Goal: Information Seeking & Learning: Learn about a topic

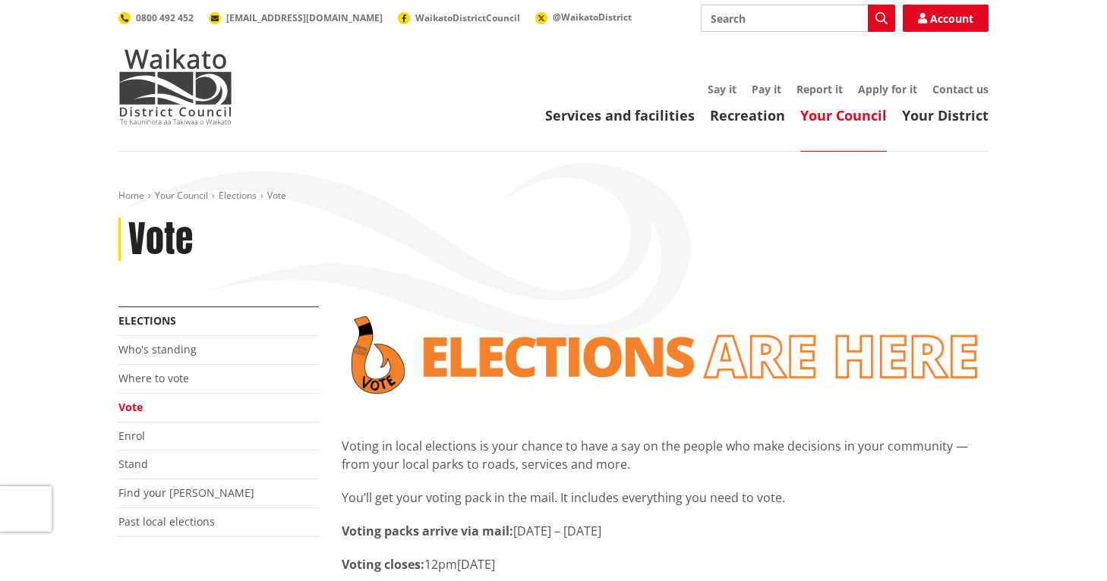
scroll to position [228, 0]
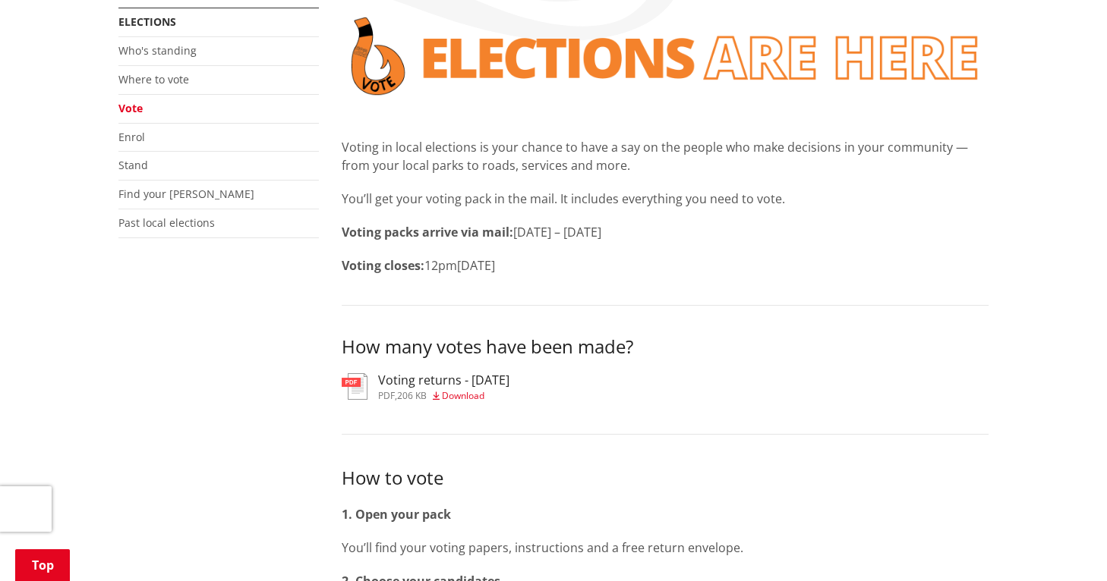
scroll to position [304, 0]
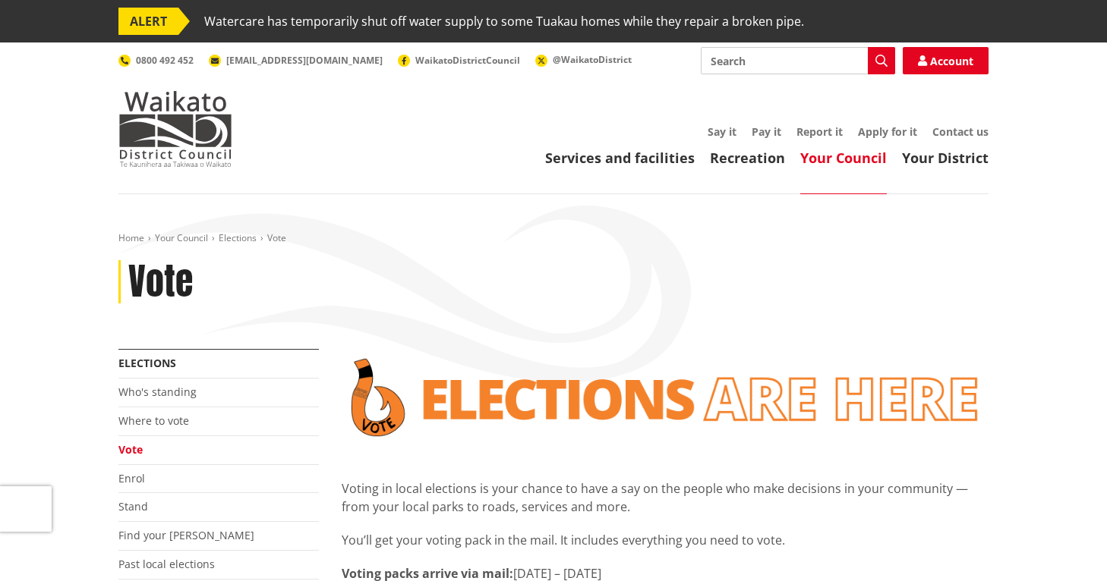
scroll to position [304, 0]
